Goal: Task Accomplishment & Management: Manage account settings

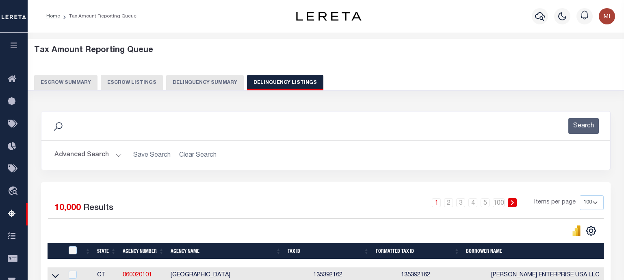
select select "100"
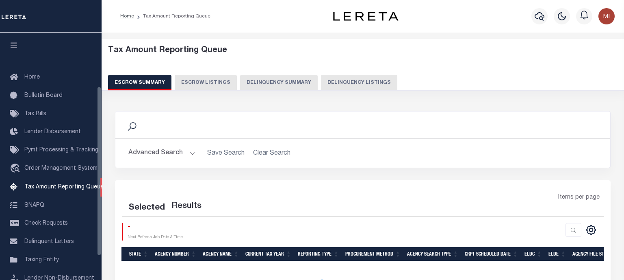
scroll to position [84, 0]
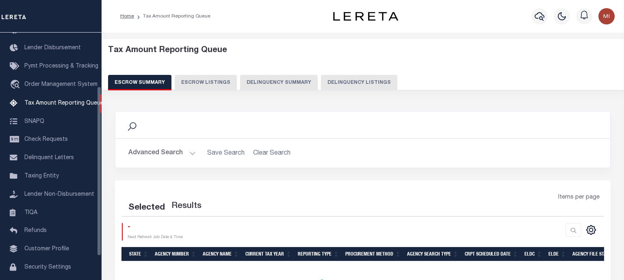
select select "100"
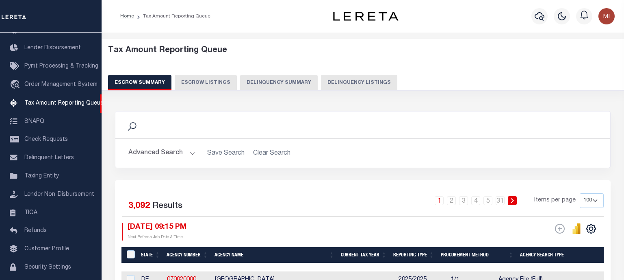
click at [278, 82] on button "Delinquency Summary" at bounding box center [279, 82] width 78 height 15
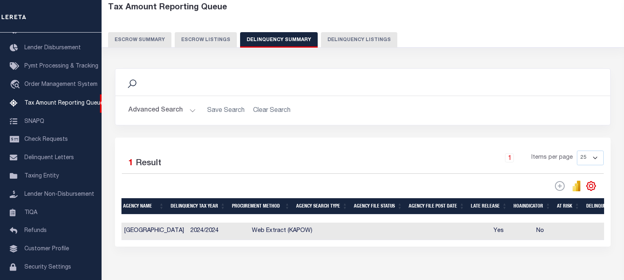
scroll to position [0, 0]
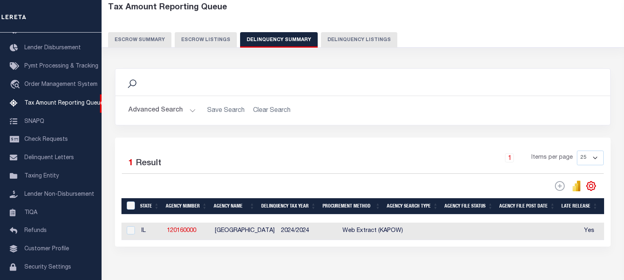
click at [187, 110] on button "Advanced Search" at bounding box center [161, 110] width 67 height 16
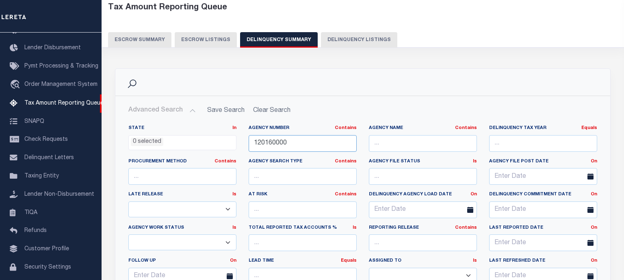
drag, startPoint x: 244, startPoint y: 135, endPoint x: 220, endPoint y: 133, distance: 24.5
click at [220, 133] on div "State In In AK AL AR AZ CA CO CT DC DE FL GA GU HI IA ID IL IN KS KY LA MA MD M…" at bounding box center [362, 208] width 481 height 166
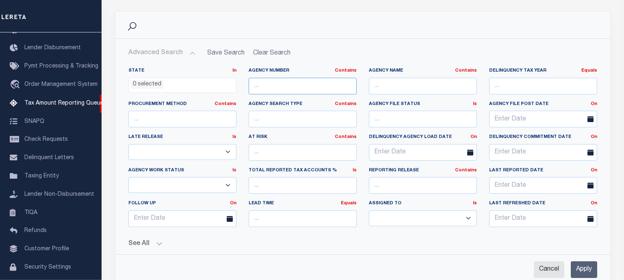
scroll to position [215, 0]
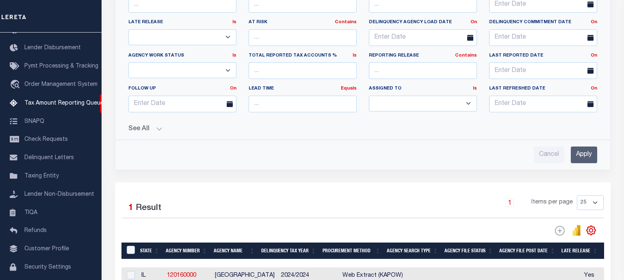
click at [592, 158] on input "Apply" at bounding box center [584, 154] width 26 height 17
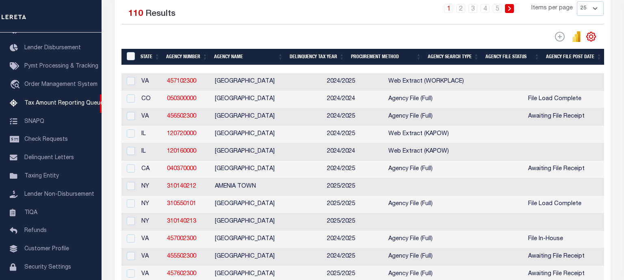
scroll to position [192, 0]
drag, startPoint x: 202, startPoint y: 83, endPoint x: 167, endPoint y: 82, distance: 35.8
click at [167, 82] on td "457102300" at bounding box center [188, 81] width 48 height 17
checkbox input "true"
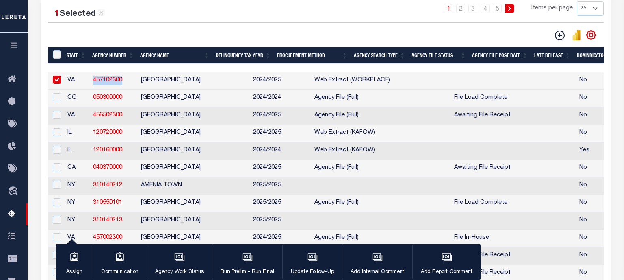
copy link "457102300"
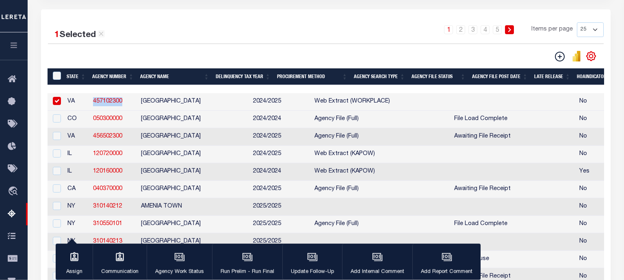
scroll to position [0, 0]
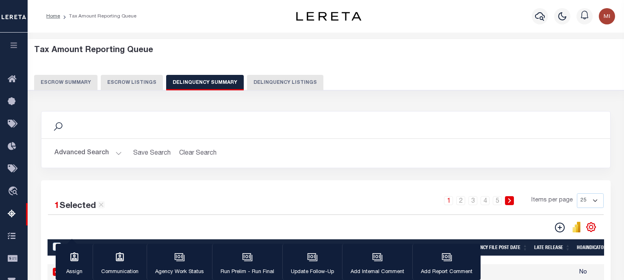
click at [104, 153] on button "Advanced Search" at bounding box center [87, 153] width 67 height 16
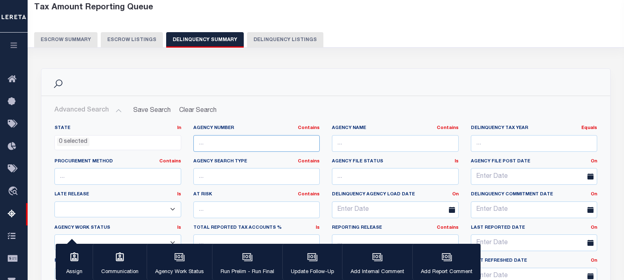
click at [253, 144] on input "text" at bounding box center [257, 143] width 127 height 17
paste input "457102300"
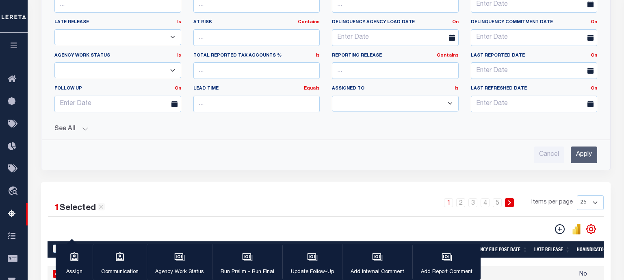
type input "457102300"
click at [583, 154] on input "Apply" at bounding box center [584, 154] width 26 height 17
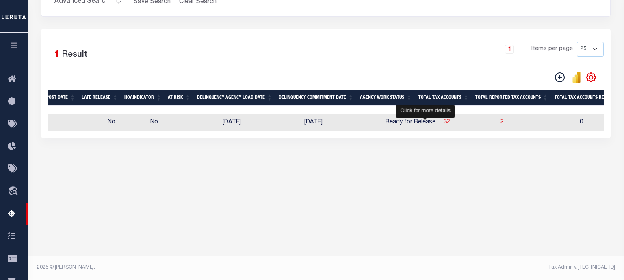
click at [444, 124] on span "32" at bounding box center [447, 122] width 7 height 6
select select "100"
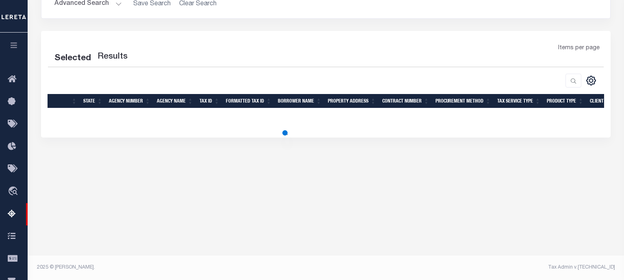
select select "100"
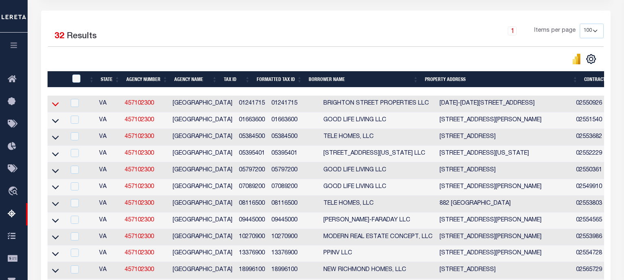
click at [57, 105] on icon at bounding box center [55, 104] width 7 height 4
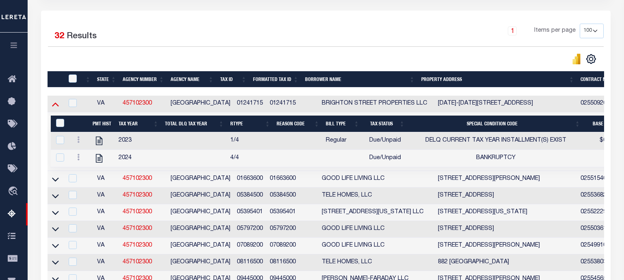
click at [53, 105] on icon at bounding box center [55, 104] width 7 height 9
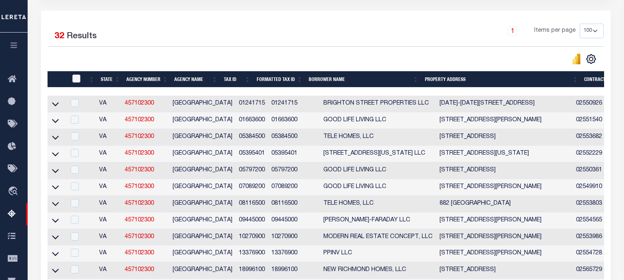
click at [76, 78] on input "checkbox" at bounding box center [76, 78] width 8 height 8
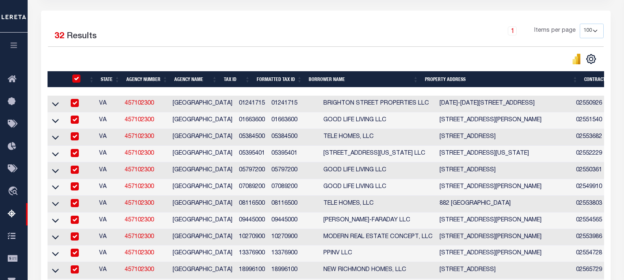
checkbox input "true"
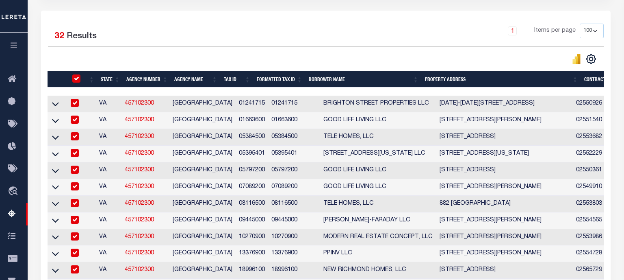
checkbox input "true"
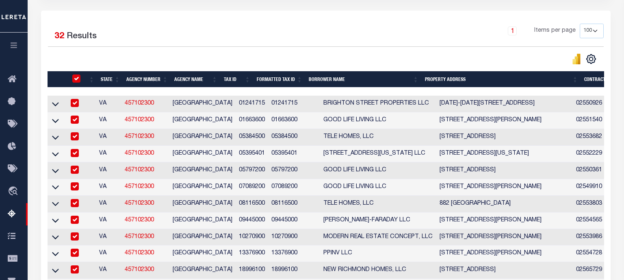
checkbox input "true"
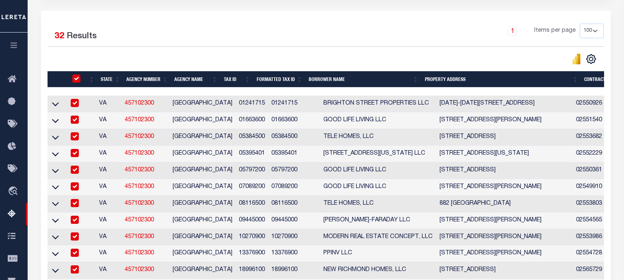
checkbox input "true"
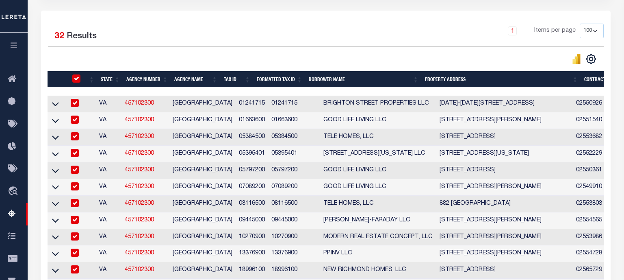
checkbox input "true"
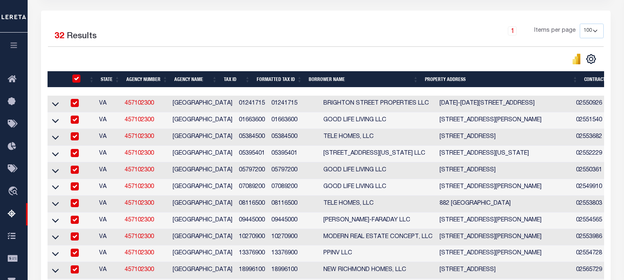
checkbox input "true"
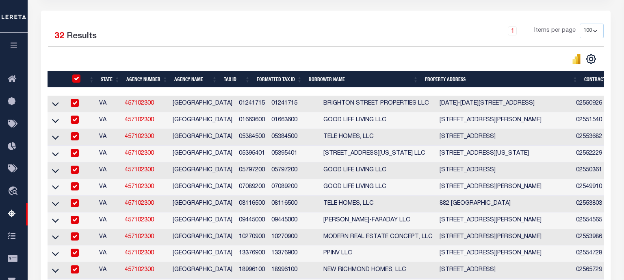
checkbox input "true"
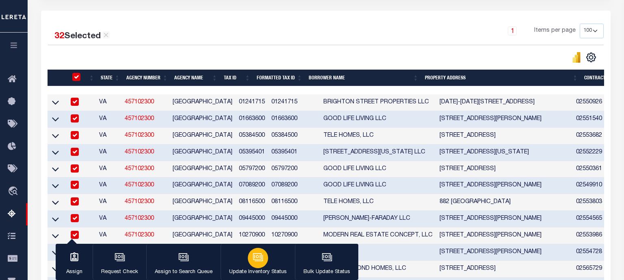
click at [253, 261] on icon "button" at bounding box center [258, 257] width 11 height 11
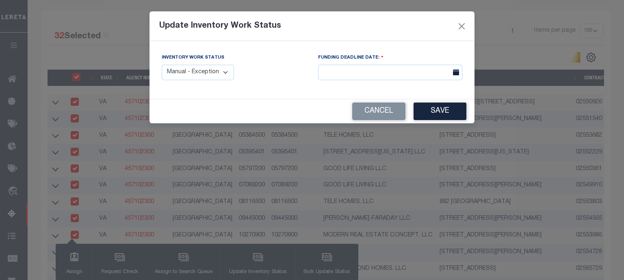
click at [162, 65] on select "Manual - Exception Pended - Awaiting Search Late Add Exception Completed" at bounding box center [198, 73] width 72 height 16
select select "4"
click option "Completed" at bounding box center [0, 0] width 0 height 0
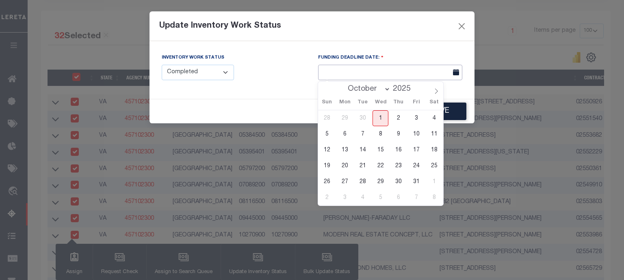
click at [382, 76] on input "text" at bounding box center [390, 73] width 144 height 16
click at [380, 118] on span "1" at bounding box center [381, 118] width 16 height 16
type input "[DATE]"
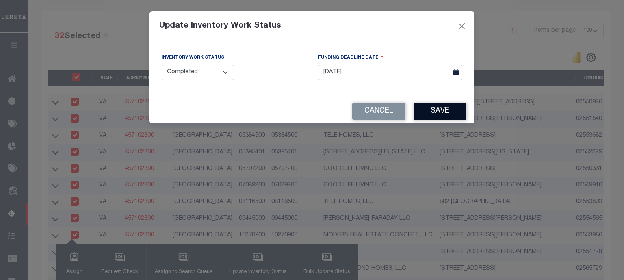
click at [448, 110] on button "Save" at bounding box center [440, 110] width 53 height 17
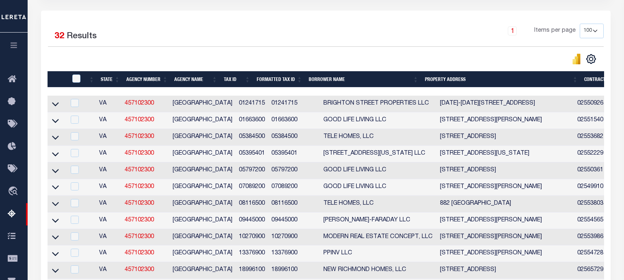
scroll to position [0, 0]
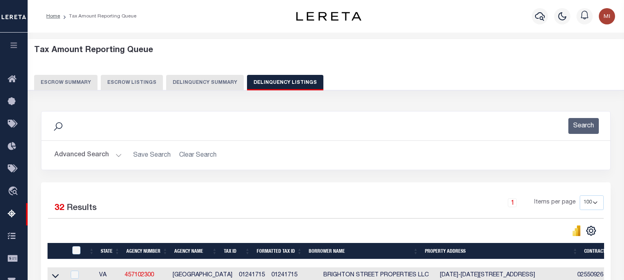
click at [207, 79] on button "Delinquency Summary" at bounding box center [205, 82] width 78 height 15
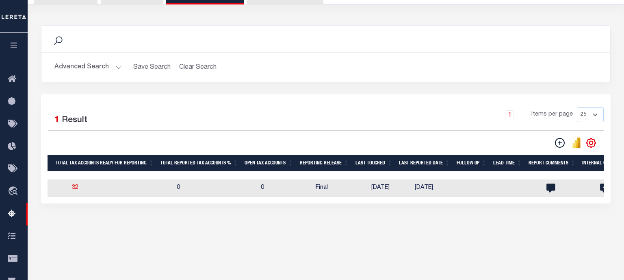
scroll to position [0, 984]
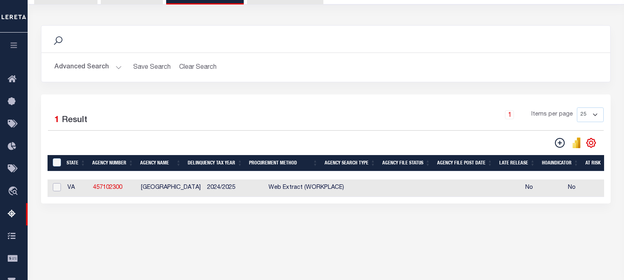
click at [59, 187] on input "checkbox" at bounding box center [57, 187] width 8 height 8
checkbox input "true"
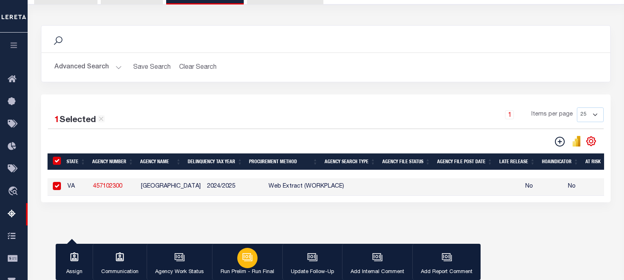
click at [251, 255] on icon "button" at bounding box center [247, 257] width 11 height 11
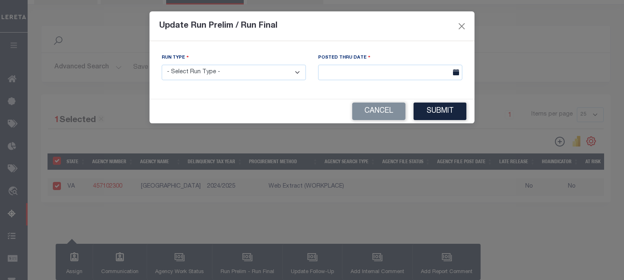
click at [162, 65] on select "- Select Run Type - Prelim Run Final Run" at bounding box center [234, 73] width 144 height 16
click option "Final Run" at bounding box center [0, 0] width 0 height 0
click at [162, 65] on select "- Select Run Type - Prelim Run Final Run" at bounding box center [234, 73] width 144 height 16
select select "P"
click option "Prelim Run" at bounding box center [0, 0] width 0 height 0
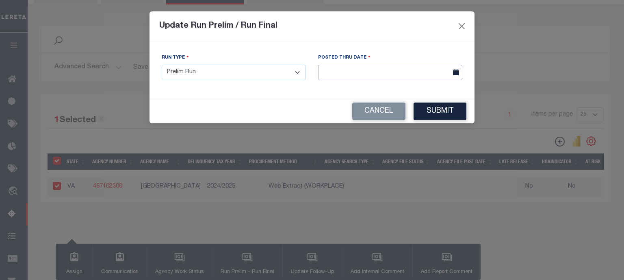
click at [409, 72] on input "text" at bounding box center [390, 73] width 144 height 16
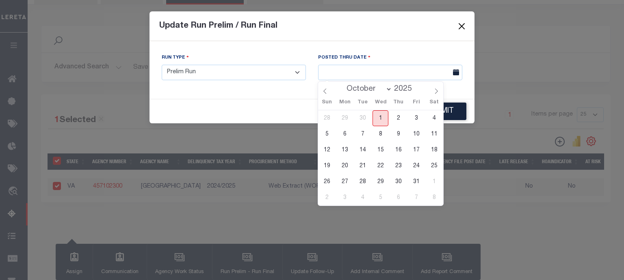
click at [383, 118] on span "1" at bounding box center [381, 118] width 16 height 16
type input "[DATE]"
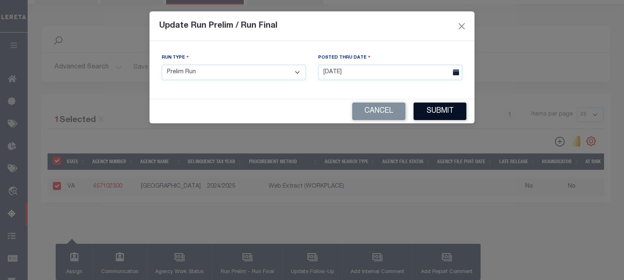
click at [438, 113] on button "Submit" at bounding box center [440, 110] width 53 height 17
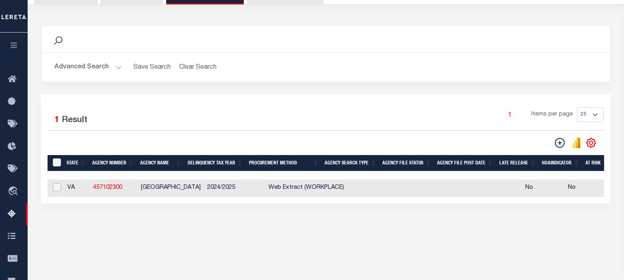
click at [58, 187] on input "checkbox" at bounding box center [57, 187] width 8 height 8
checkbox input "true"
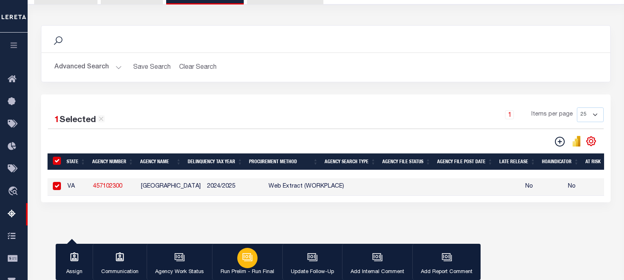
click at [246, 258] on icon "button" at bounding box center [247, 256] width 6 height 4
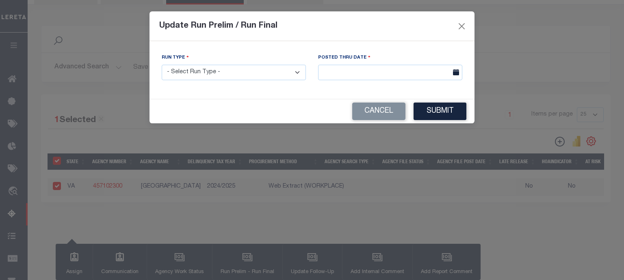
click at [162, 65] on select "- Select Run Type - Prelim Run Final Run" at bounding box center [234, 73] width 144 height 16
select select "P"
click option "Prelim Run" at bounding box center [0, 0] width 0 height 0
click at [414, 70] on input "text" at bounding box center [390, 73] width 144 height 16
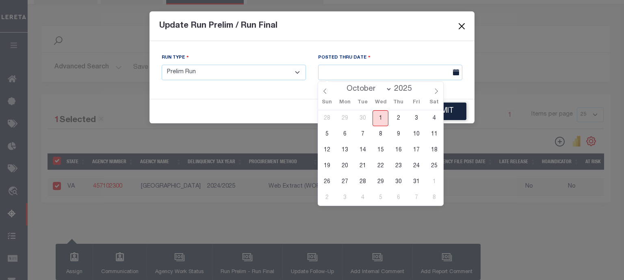
click at [384, 121] on span "1" at bounding box center [381, 118] width 16 height 16
type input "[DATE]"
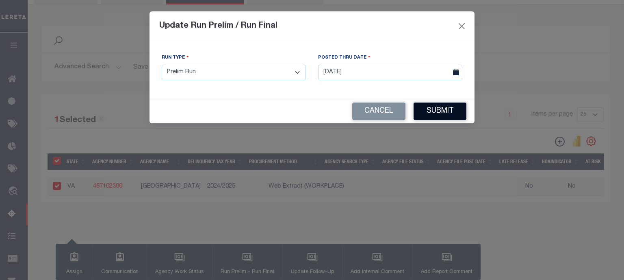
click at [441, 113] on button "Submit" at bounding box center [440, 110] width 53 height 17
